Goal: Check status: Check status

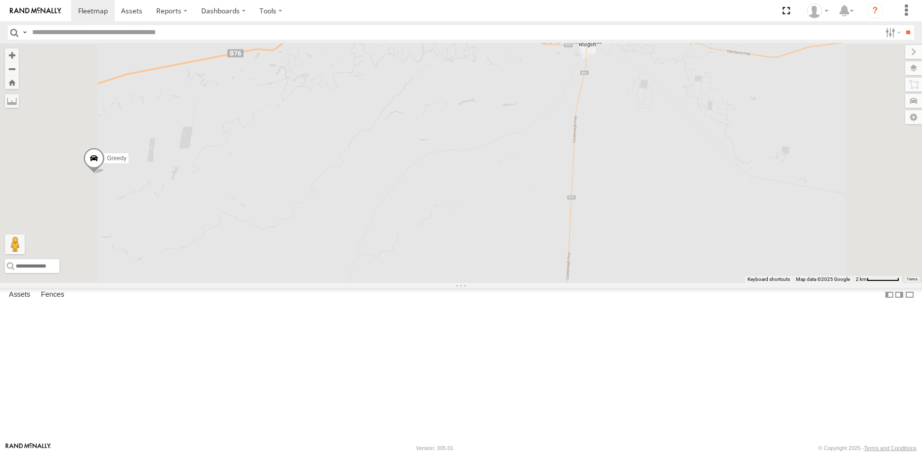
drag, startPoint x: 638, startPoint y: 83, endPoint x: 636, endPoint y: 209, distance: 125.6
click at [636, 209] on div "Greedy" at bounding box center [461, 163] width 922 height 239
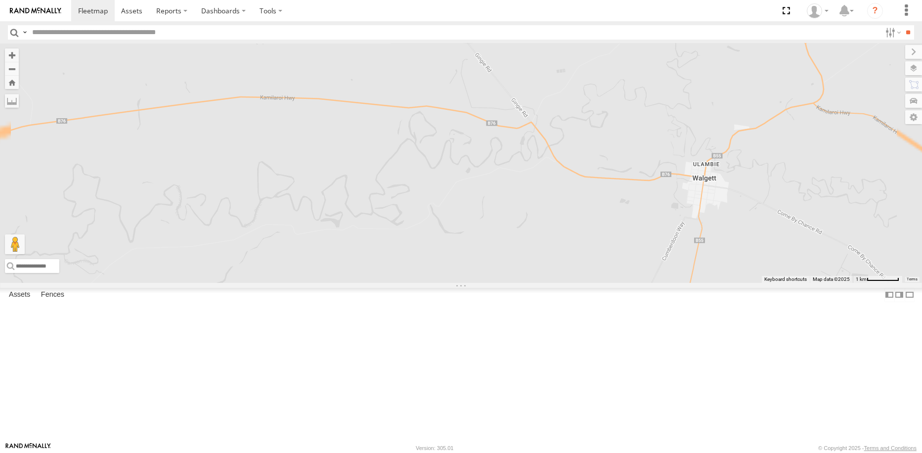
drag, startPoint x: 598, startPoint y: 256, endPoint x: 592, endPoint y: 262, distance: 7.7
click at [592, 263] on div "Greedy" at bounding box center [461, 163] width 922 height 239
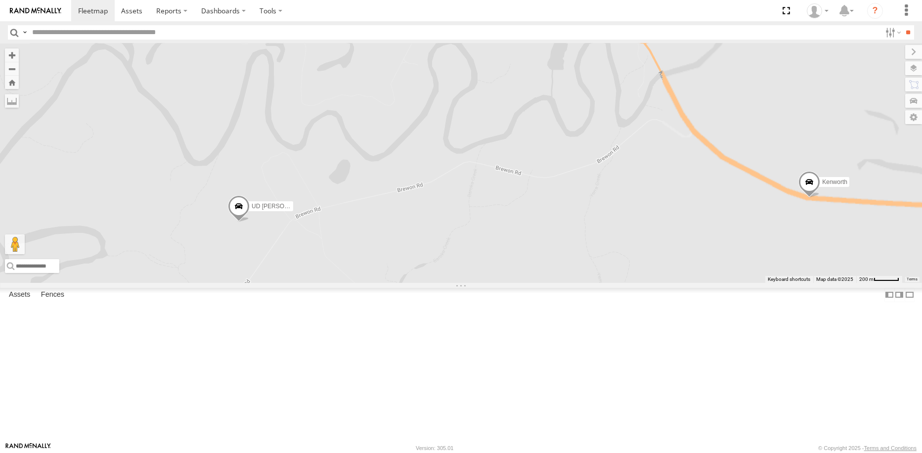
drag, startPoint x: 690, startPoint y: 302, endPoint x: 595, endPoint y: 282, distance: 97.0
click at [585, 282] on div "Greedy UD [PERSON_NAME] Kenworth" at bounding box center [461, 163] width 922 height 239
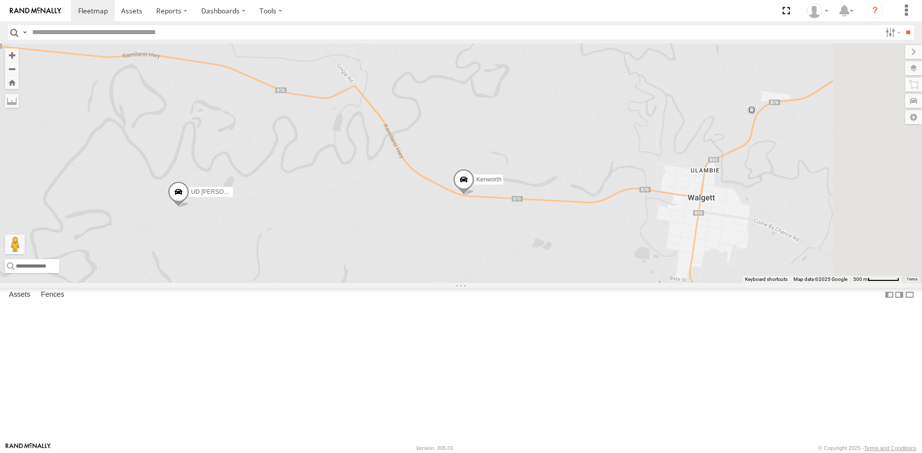
drag, startPoint x: 659, startPoint y: 326, endPoint x: 593, endPoint y: 282, distance: 78.4
click at [555, 282] on div "Greedy UD [PERSON_NAME] Kenworth" at bounding box center [461, 163] width 922 height 239
click at [474, 195] on span at bounding box center [463, 181] width 22 height 27
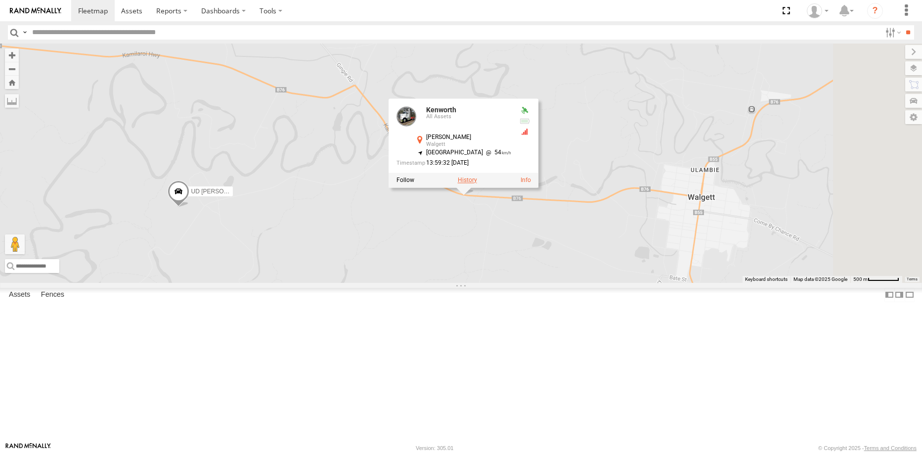
click at [477, 183] on label at bounding box center [466, 179] width 19 height 7
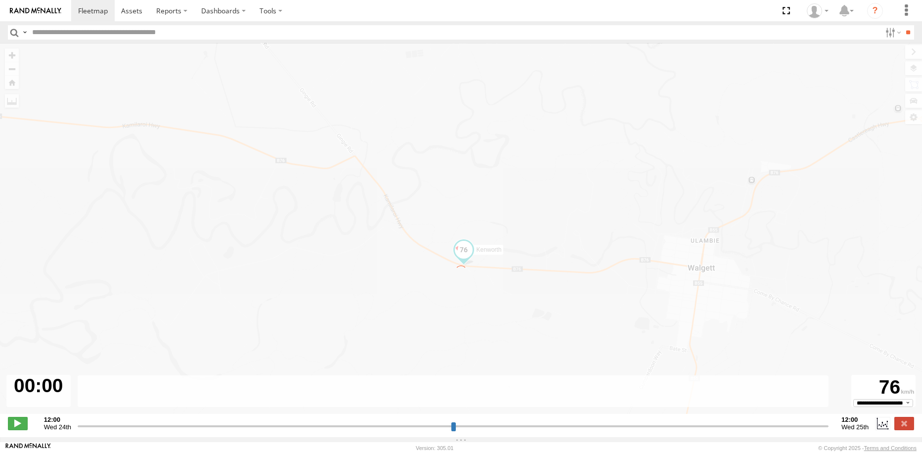
type input "**********"
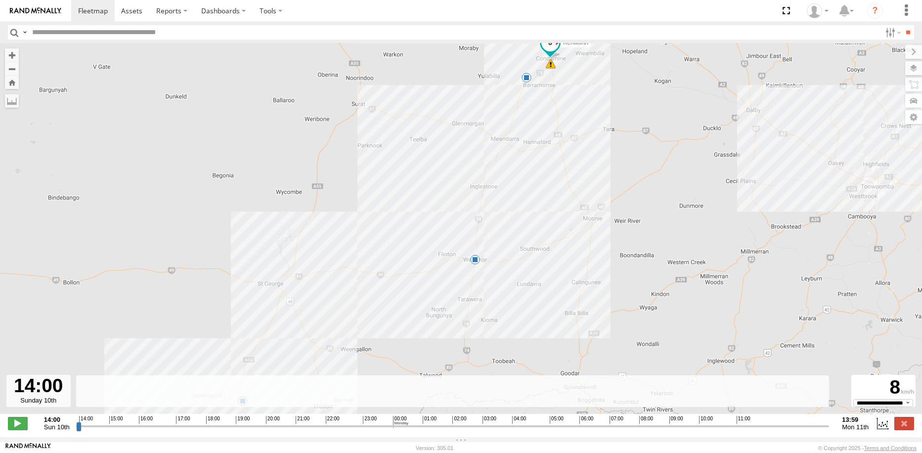
drag, startPoint x: 506, startPoint y: 323, endPoint x: 644, endPoint y: 110, distance: 254.2
click at [643, 113] on div "Kenworth 14:07 Sun 14:29 Sun 20:06 Sun 10:01 Mon 13:39 Mon" at bounding box center [461, 234] width 922 height 381
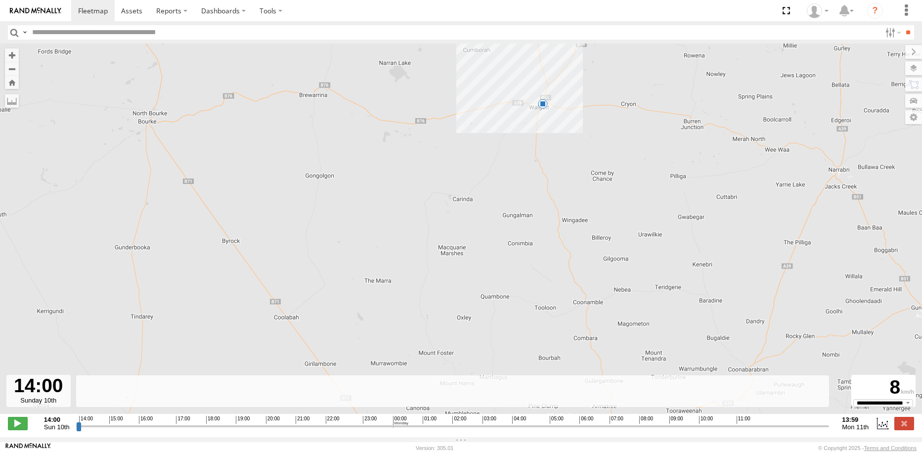
drag, startPoint x: 537, startPoint y: 296, endPoint x: 539, endPoint y: 336, distance: 40.1
click at [539, 336] on div "Kenworth 14:07 Sun 14:29 Sun 20:06 Sun 10:01 Mon 13:39 Mon" at bounding box center [461, 234] width 922 height 381
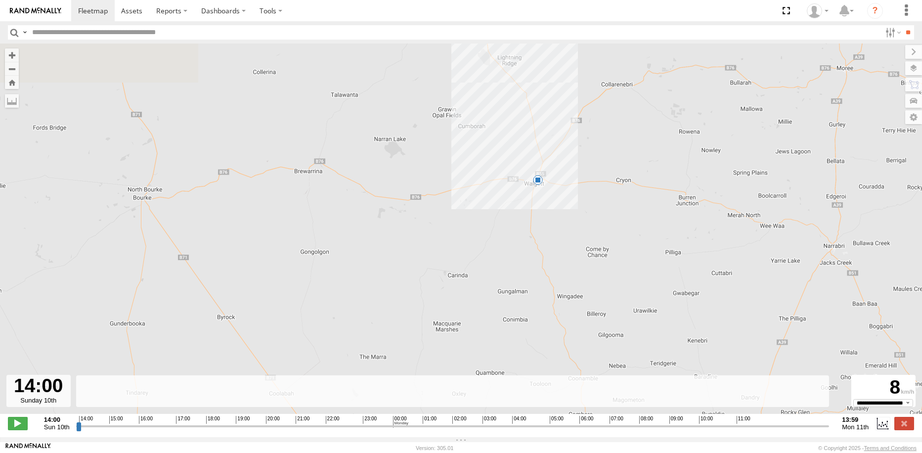
drag, startPoint x: 598, startPoint y: 162, endPoint x: 590, endPoint y: 285, distance: 123.4
click at [591, 285] on div "Kenworth 14:07 Sun 14:29 Sun 20:06 Sun 10:01 Mon 13:39 Mon" at bounding box center [461, 234] width 922 height 381
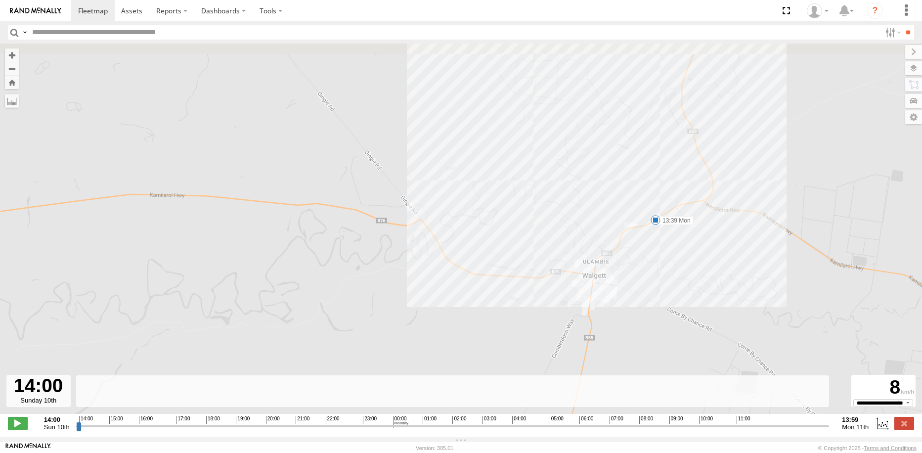
drag, startPoint x: 459, startPoint y: 120, endPoint x: 441, endPoint y: 252, distance: 133.2
click at [484, 221] on div "Kenworth 14:07 Sun 14:29 Sun 20:06 Sun 10:01 Mon 13:39 Mon" at bounding box center [461, 234] width 922 height 381
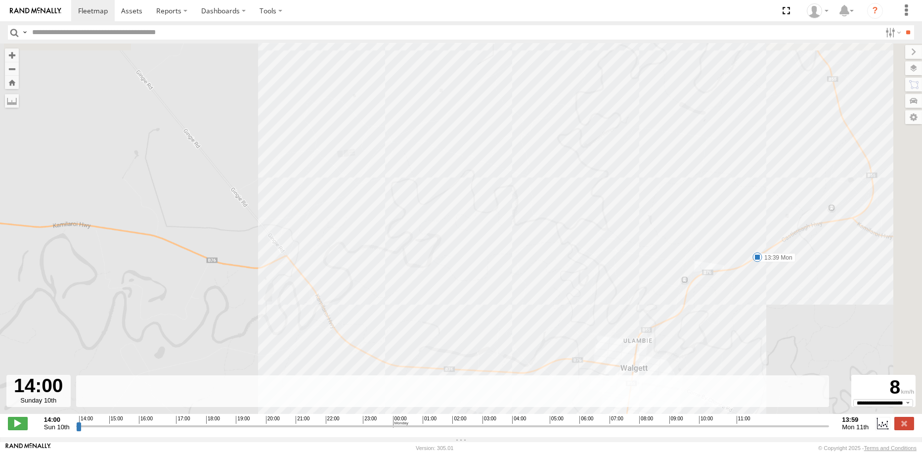
drag, startPoint x: 632, startPoint y: 214, endPoint x: 475, endPoint y: 303, distance: 180.9
click at [475, 303] on div "Kenworth 14:07 Sun 14:29 Sun 20:06 Sun 10:01 Mon 13:39 Mon" at bounding box center [461, 234] width 922 height 381
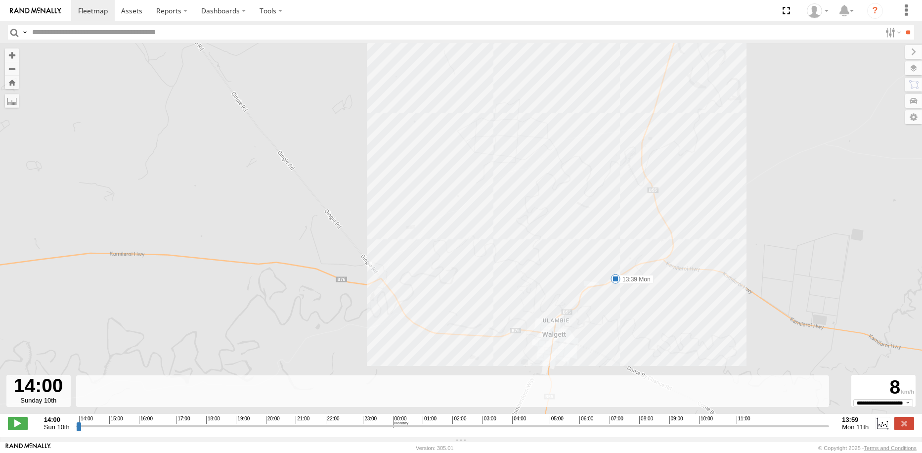
click at [610, 285] on div "Kenworth 14:07 Sun 14:29 Sun 20:06 Sun 10:01 Mon 13:39 Mon" at bounding box center [461, 234] width 922 height 381
click at [617, 281] on span at bounding box center [616, 279] width 10 height 10
click at [616, 330] on div "Kenworth 14:07 Sun 14:29 Sun 20:06 Sun 10:01 Mon 13:39 Mon 13:39 [DATE] [GEOGRA…" at bounding box center [461, 234] width 922 height 381
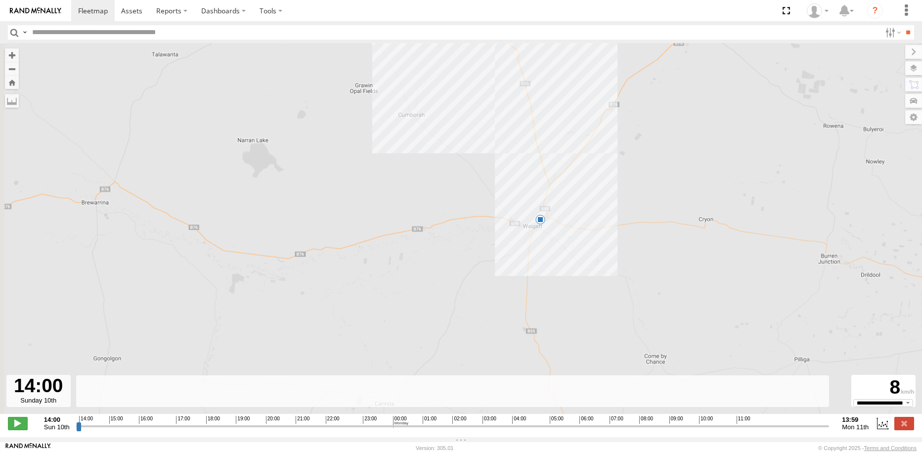
drag, startPoint x: 531, startPoint y: 325, endPoint x: 502, endPoint y: 238, distance: 91.8
click at [502, 238] on div "Kenworth 14:07 Sun 14:29 Sun 20:06 Sun 10:01 Mon 13:39 Mon" at bounding box center [461, 234] width 922 height 381
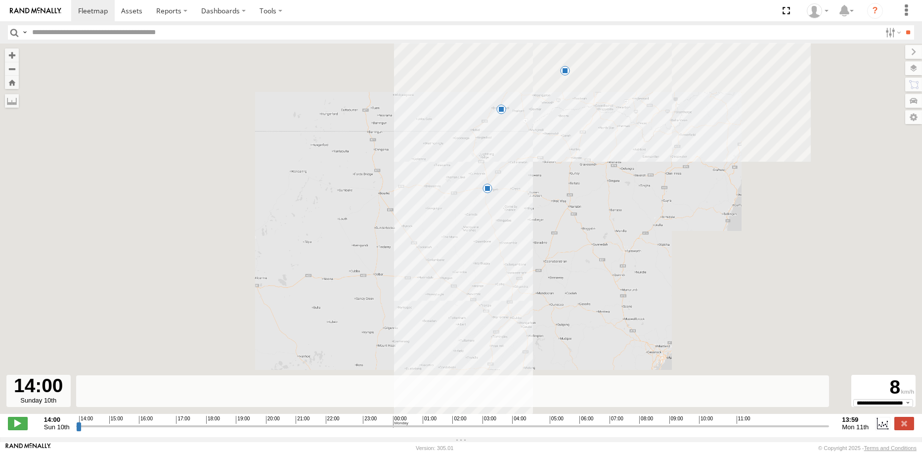
drag, startPoint x: 501, startPoint y: 255, endPoint x: 506, endPoint y: 216, distance: 39.9
click at [506, 216] on div "Kenworth 14:07 Sun 14:29 Sun 20:06 Sun 10:01 Mon 13:39 Mon" at bounding box center [461, 234] width 922 height 381
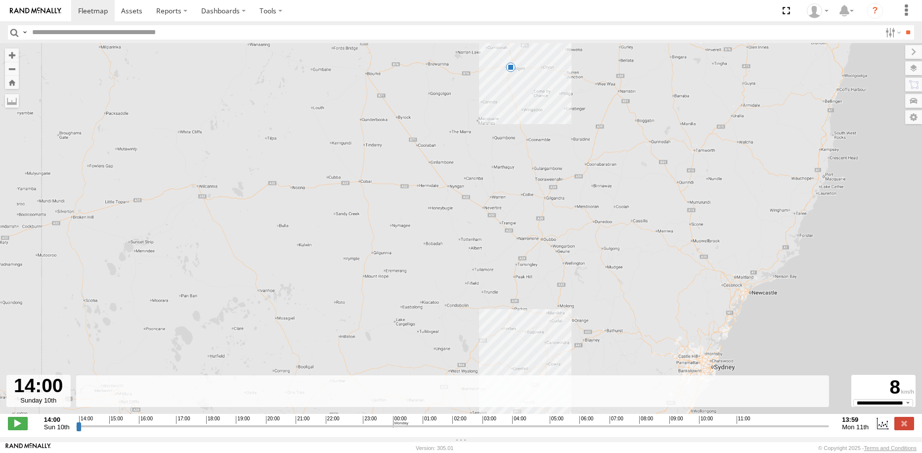
drag, startPoint x: 473, startPoint y: 276, endPoint x: 482, endPoint y: 264, distance: 14.7
click at [482, 264] on div "Kenworth 14:07 Sun 14:29 Sun 20:06 Sun 10:01 Mon 13:39 Mon" at bounding box center [461, 234] width 922 height 381
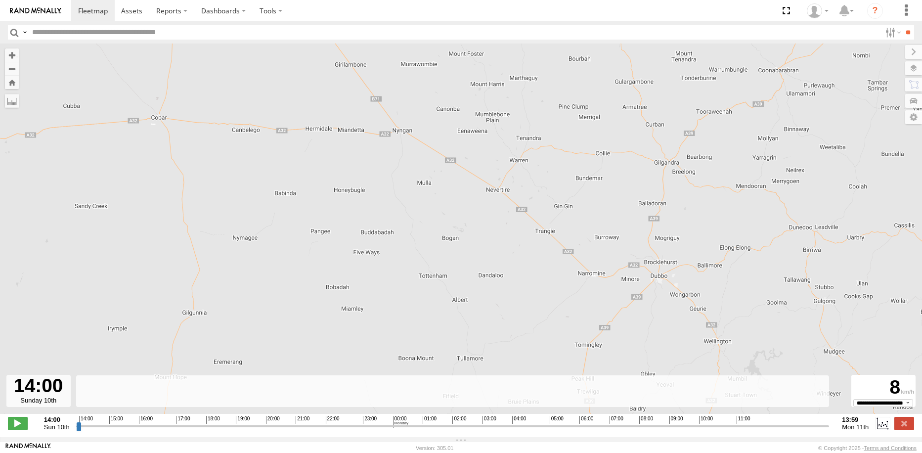
drag, startPoint x: 483, startPoint y: 212, endPoint x: 505, endPoint y: 232, distance: 29.4
click at [497, 279] on div "Kenworth 14:07 Sun 14:29 Sun 20:06 Sun 10:01 Mon 13:39 Mon" at bounding box center [461, 234] width 922 height 381
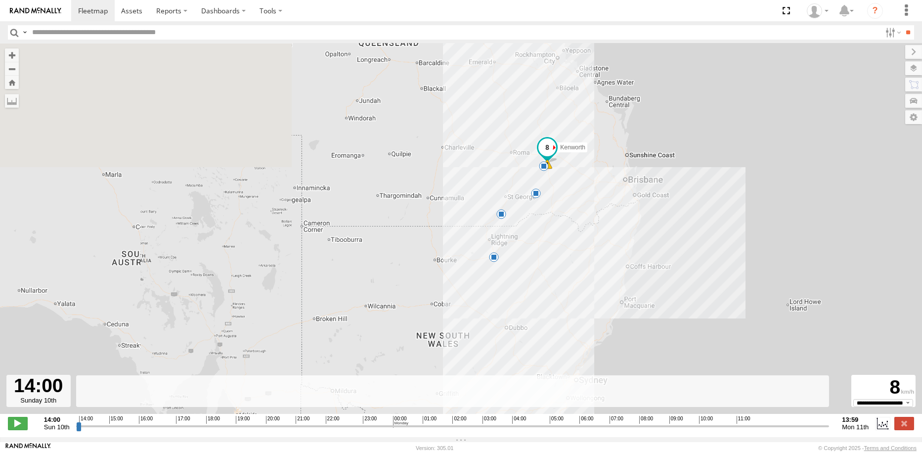
drag, startPoint x: 478, startPoint y: 167, endPoint x: 483, endPoint y: 258, distance: 91.1
click at [483, 258] on div "Kenworth 14:07 Sun 14:29 Sun 20:06 Sun 10:01 Mon 13:39 Mon" at bounding box center [461, 234] width 922 height 381
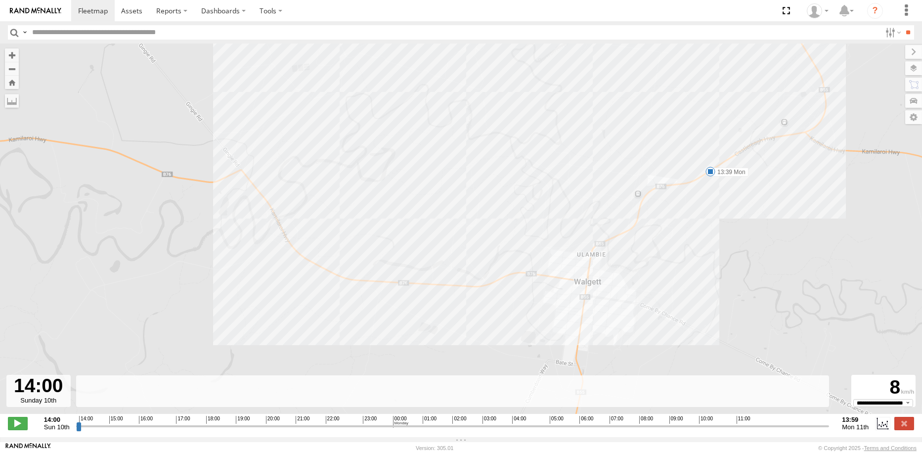
drag, startPoint x: 310, startPoint y: 223, endPoint x: 409, endPoint y: 246, distance: 102.0
click at [330, 301] on div "Kenworth 14:07 Sun 14:29 Sun 20:06 Sun 10:01 Mon 13:39 Mon" at bounding box center [461, 234] width 922 height 381
click at [709, 174] on span at bounding box center [711, 174] width 10 height 10
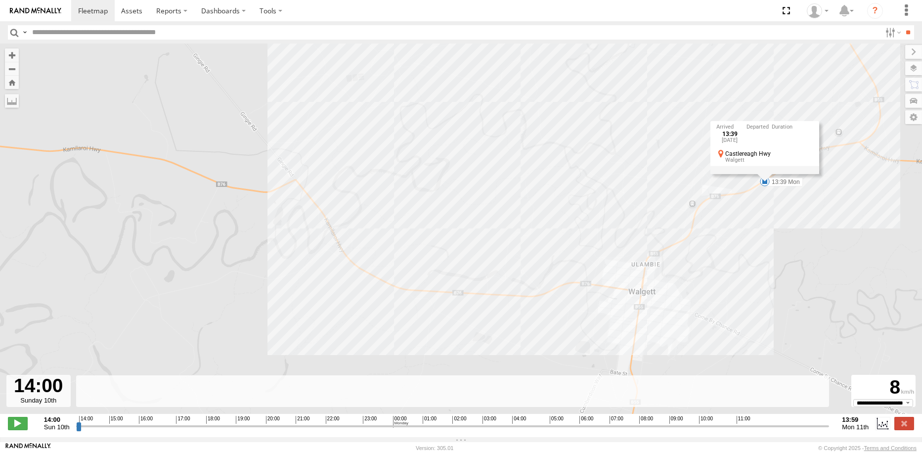
drag, startPoint x: 353, startPoint y: 176, endPoint x: 401, endPoint y: 182, distance: 48.8
click at [401, 182] on div "Kenworth 14:07 Sun 14:29 Sun 20:06 Sun 10:01 Mon 13:39 Mon 13:39 [DATE] [GEOGRA…" at bounding box center [461, 234] width 922 height 381
click at [552, 291] on div "Kenworth 14:07 Sun 14:29 Sun 20:06 Sun 10:01 Mon 13:39 Mon 13:39 [DATE] [GEOGRA…" at bounding box center [461, 234] width 922 height 381
click at [547, 288] on div "Kenworth 14:07 Sun 14:29 Sun 20:06 Sun 10:01 Mon 13:39 Mon" at bounding box center [461, 234] width 922 height 381
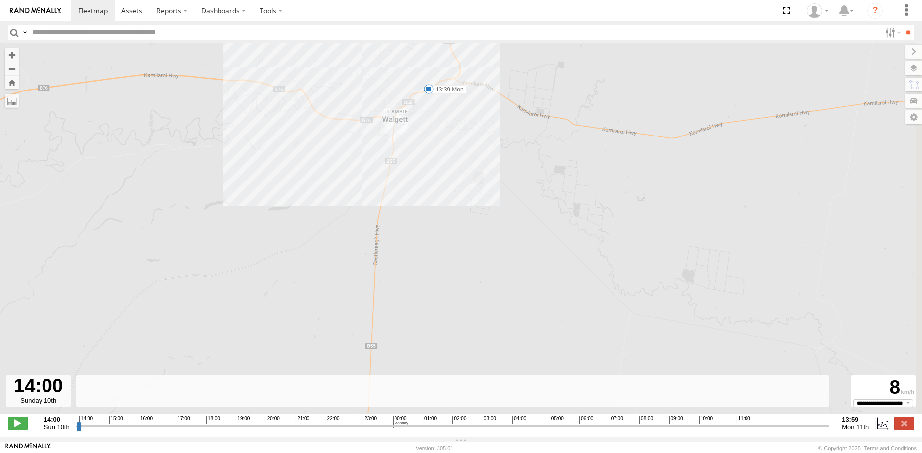
drag, startPoint x: 720, startPoint y: 263, endPoint x: 476, endPoint y: 142, distance: 271.9
click at [476, 142] on div "Kenworth 14:07 Sun 14:29 Sun 20:06 Sun 10:01 Mon 13:39 Mon" at bounding box center [461, 234] width 922 height 381
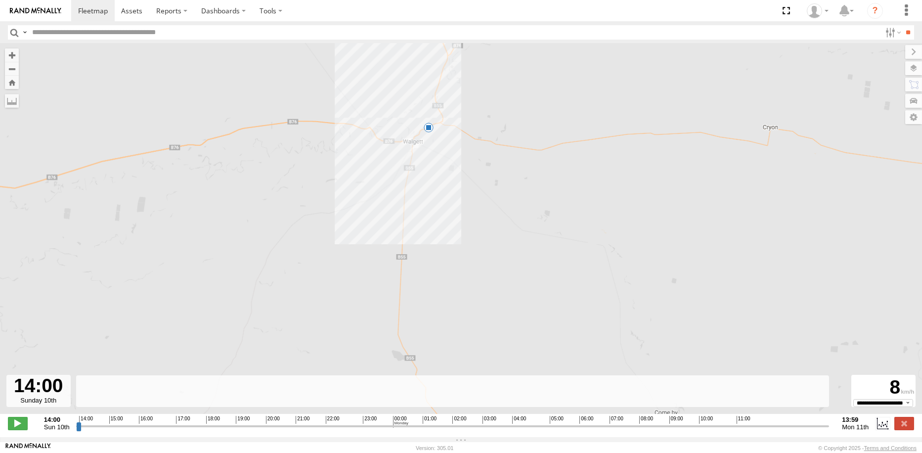
drag, startPoint x: 661, startPoint y: 233, endPoint x: 606, endPoint y: 229, distance: 56.0
click at [606, 229] on div "Kenworth 14:07 Sun 14:29 Sun 20:06 Sun 10:01 Mon 13:39 Mon" at bounding box center [461, 234] width 922 height 381
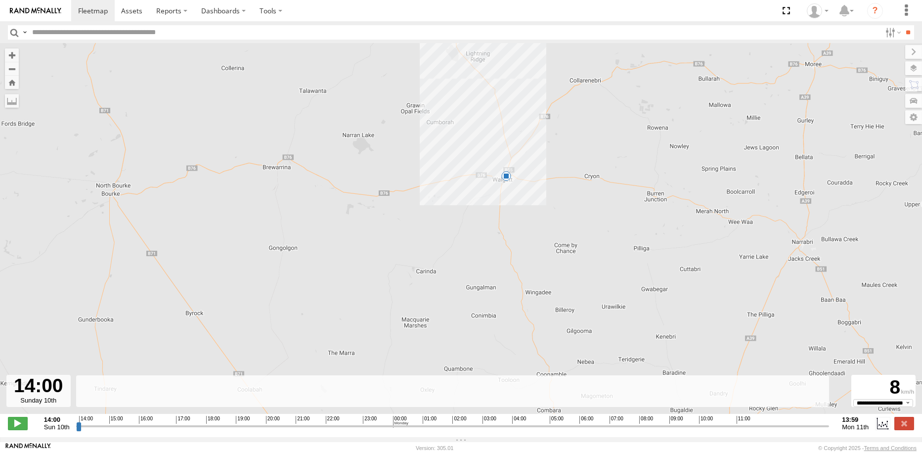
drag, startPoint x: 619, startPoint y: 209, endPoint x: 564, endPoint y: 185, distance: 60.2
click at [564, 186] on div "Kenworth 14:07 Sun 14:29 Sun 20:06 Sun 10:01 Mon 13:39 Mon" at bounding box center [461, 234] width 922 height 381
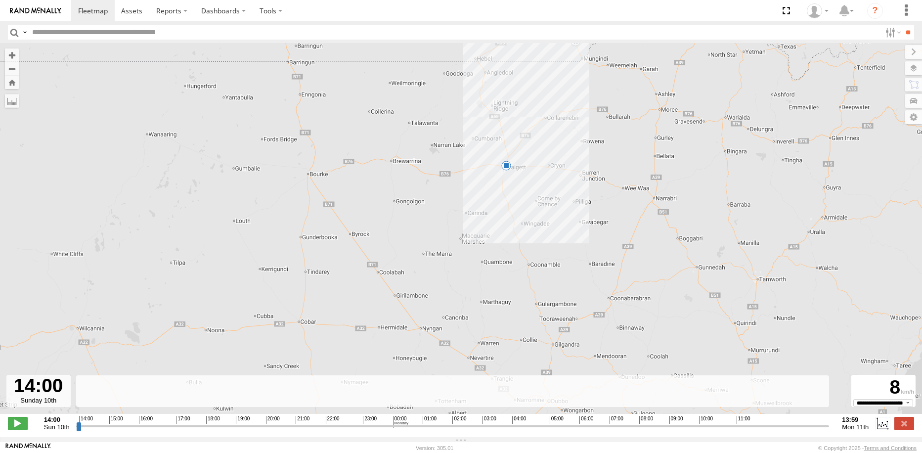
click at [654, 153] on div "Kenworth 14:07 Sun 14:29 Sun 20:06 Sun 10:01 Mon 13:39 Mon" at bounding box center [461, 234] width 922 height 381
